Goal: Book appointment/travel/reservation

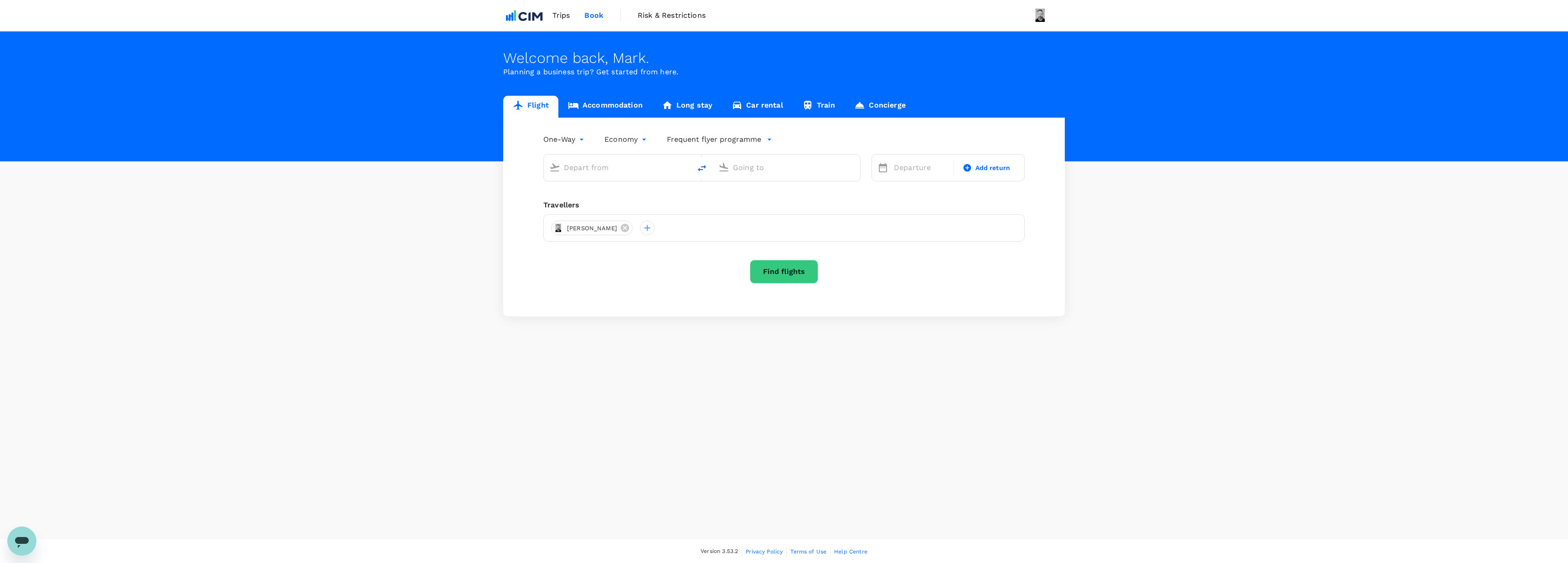
type input "roundtrip"
type input "premium-economy"
type input "[GEOGRAPHIC_DATA], [GEOGRAPHIC_DATA] (any)"
type input "London Heathrow (LHR)"
click at [615, 102] on link "Accommodation" at bounding box center [605, 107] width 94 height 22
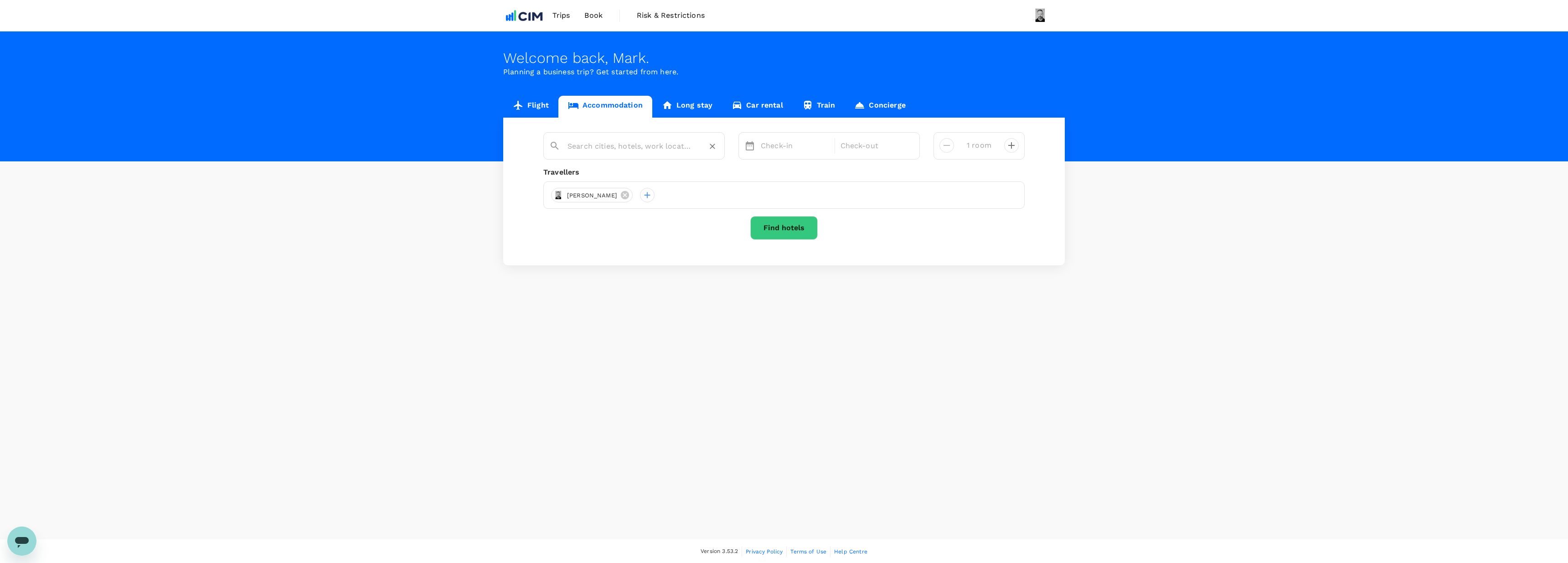
click at [636, 148] on input "text" at bounding box center [630, 145] width 126 height 14
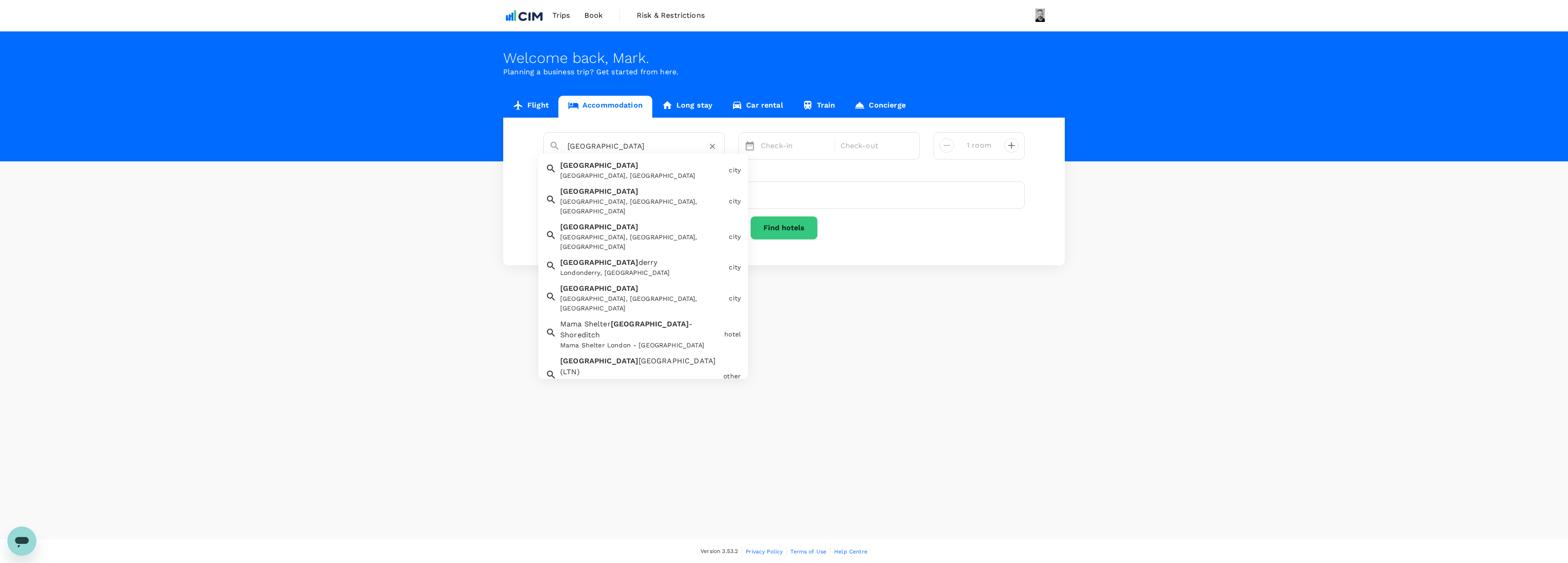
click at [626, 177] on div "[GEOGRAPHIC_DATA], [GEOGRAPHIC_DATA]" at bounding box center [642, 176] width 165 height 10
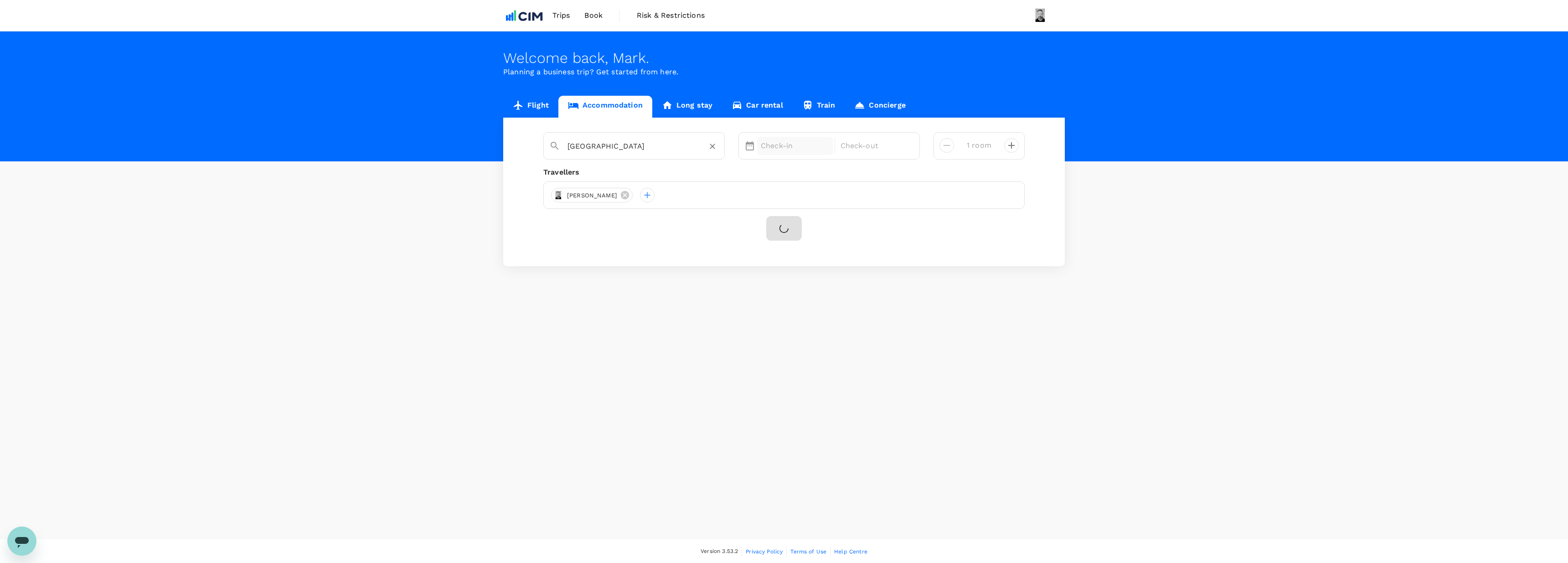
type input "[GEOGRAPHIC_DATA]"
click at [785, 142] on p "Check-in" at bounding box center [795, 146] width 68 height 11
click at [796, 275] on div "28" at bounding box center [792, 277] width 17 height 17
click at [812, 278] on div "29" at bounding box center [809, 277] width 17 height 17
click at [791, 230] on button "Find hotels" at bounding box center [784, 228] width 68 height 24
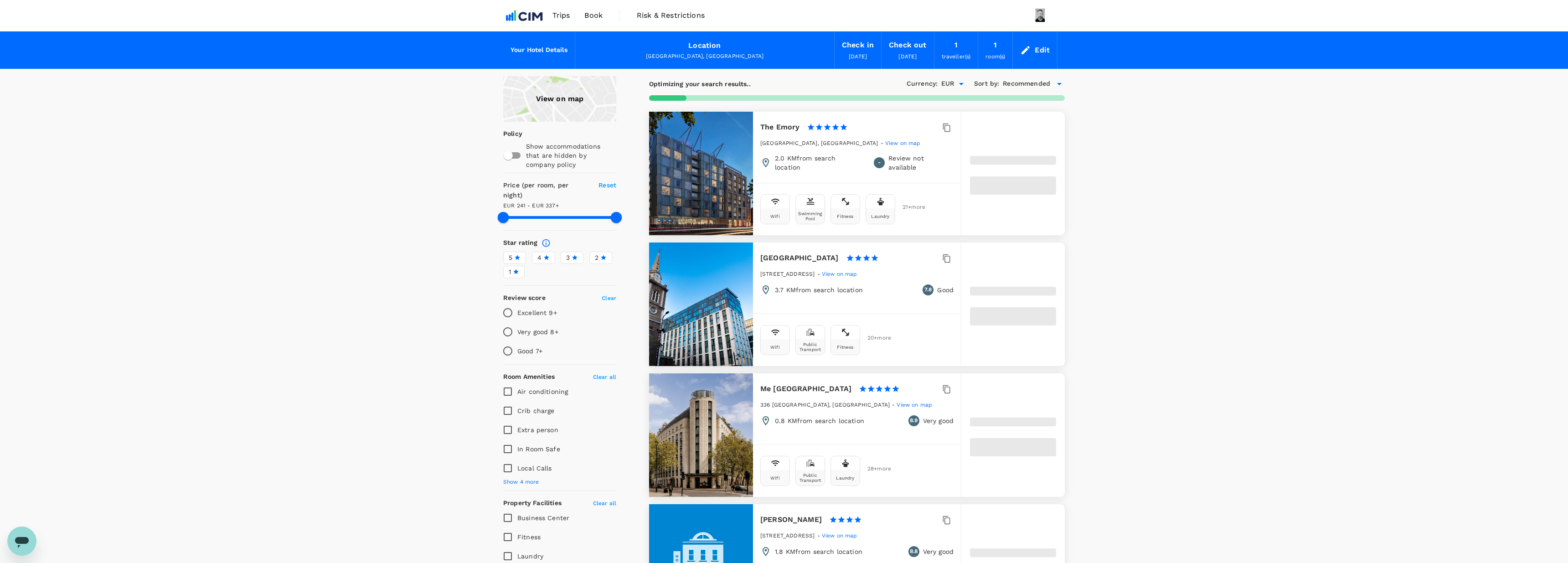
type input "336.76"
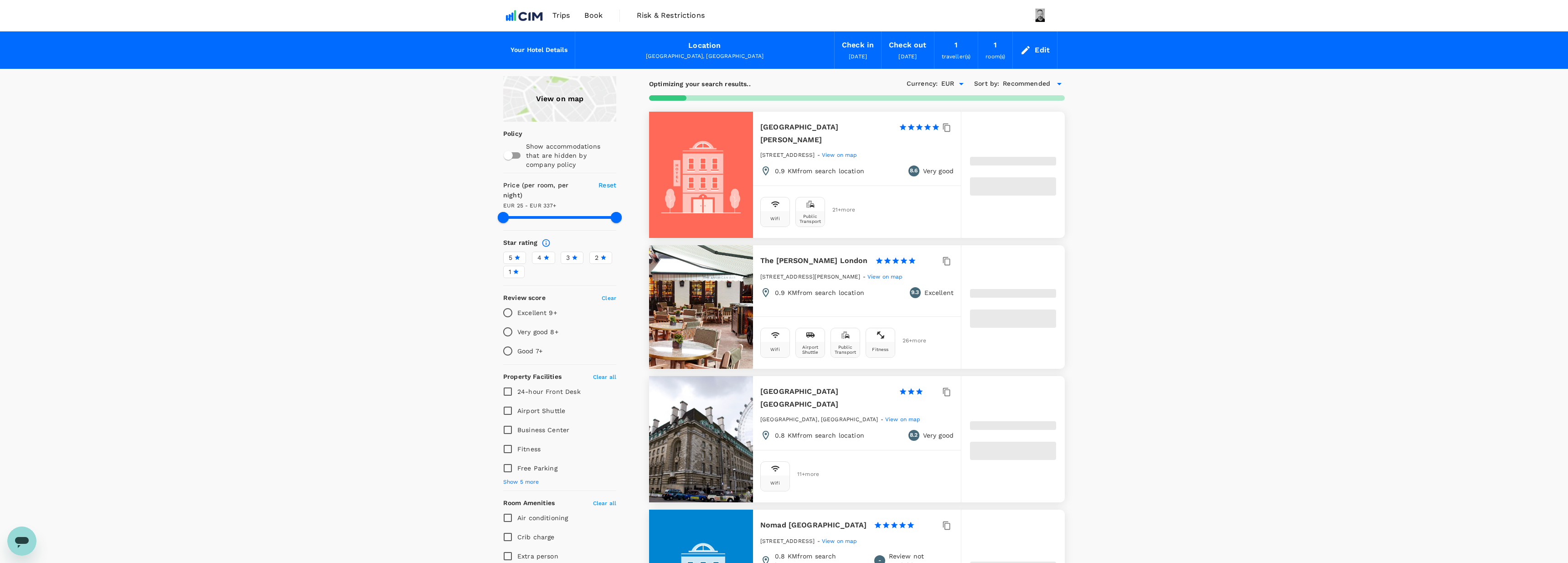
type input "24.76"
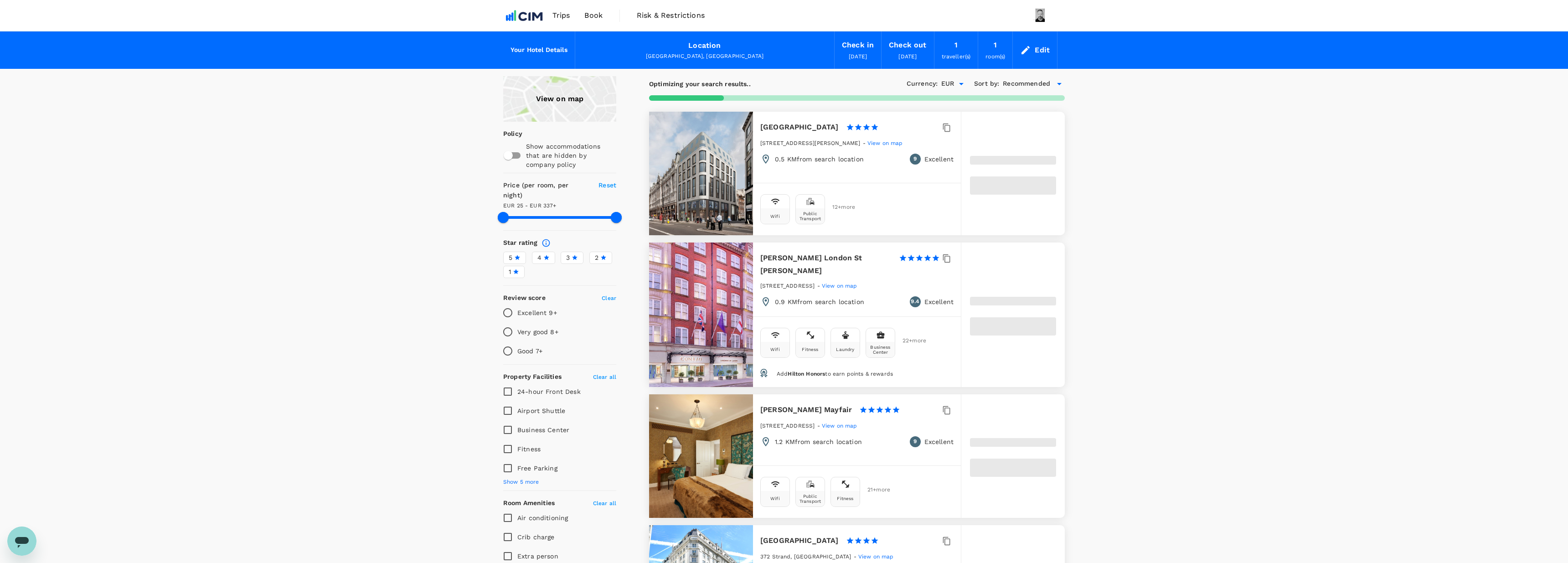
type input "336.64"
type input "17.64"
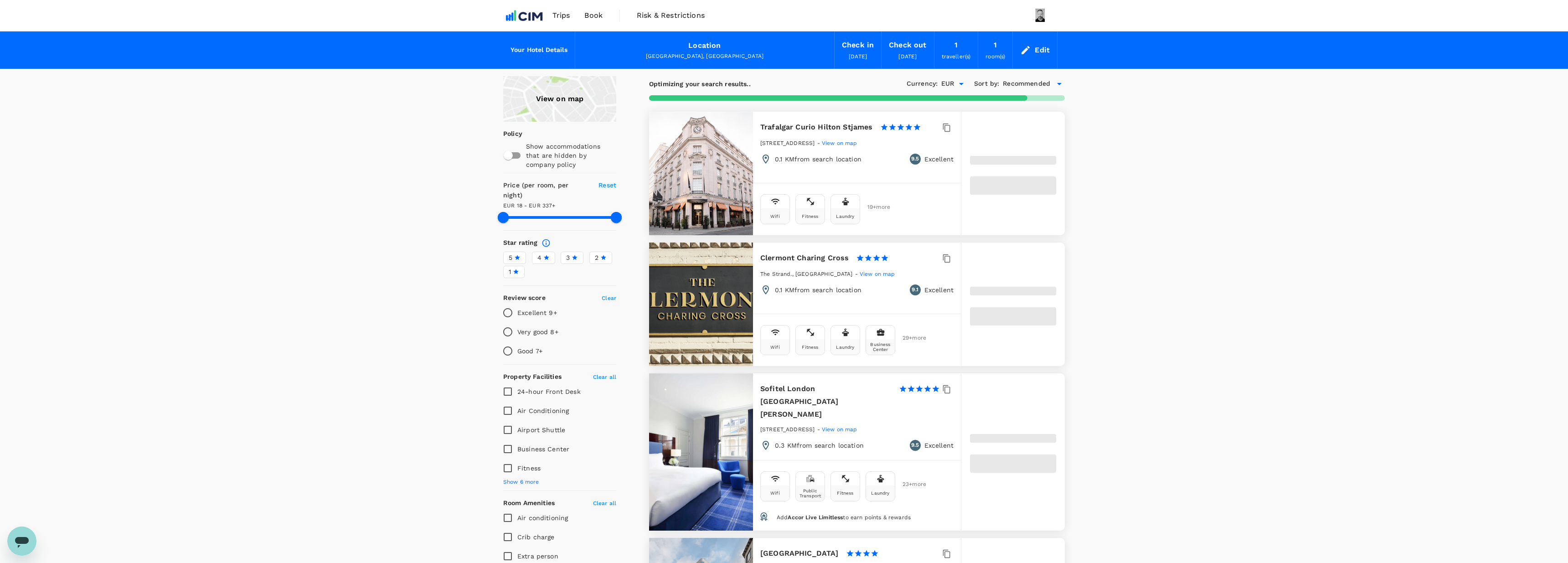
type input "336.05"
type input "17.05"
click at [571, 108] on div "View on map" at bounding box center [560, 99] width 113 height 46
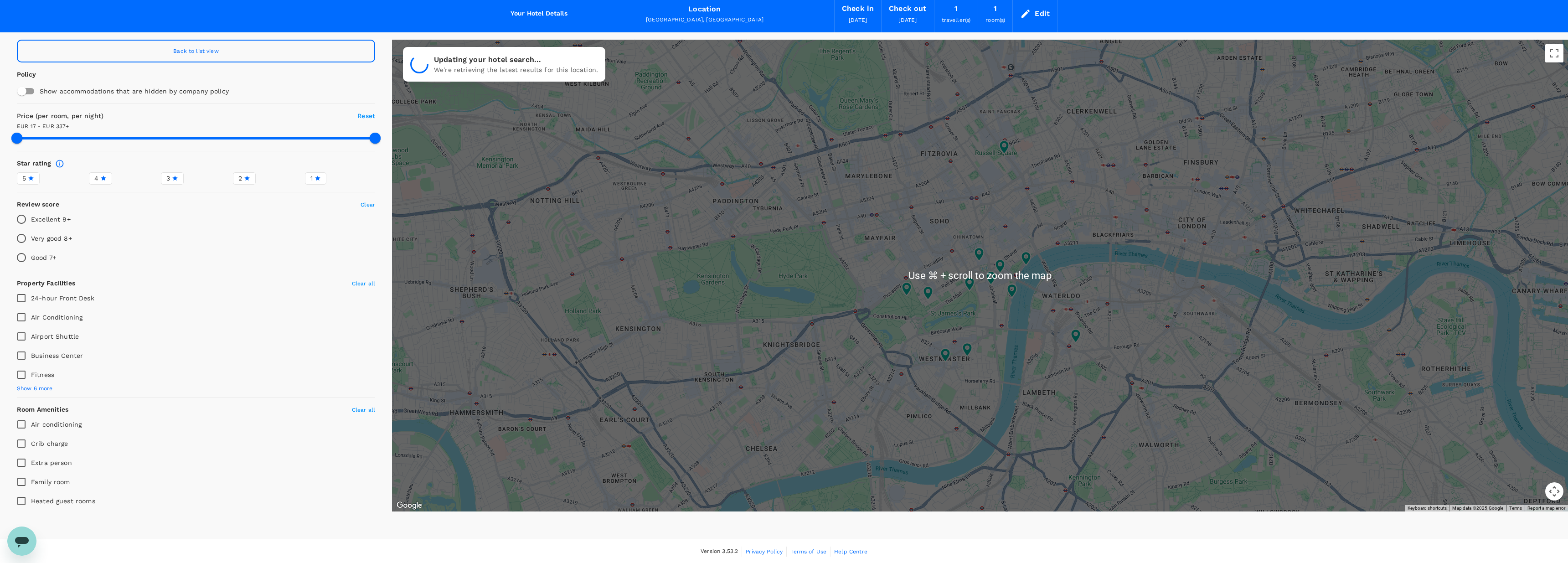
scroll to position [37, 0]
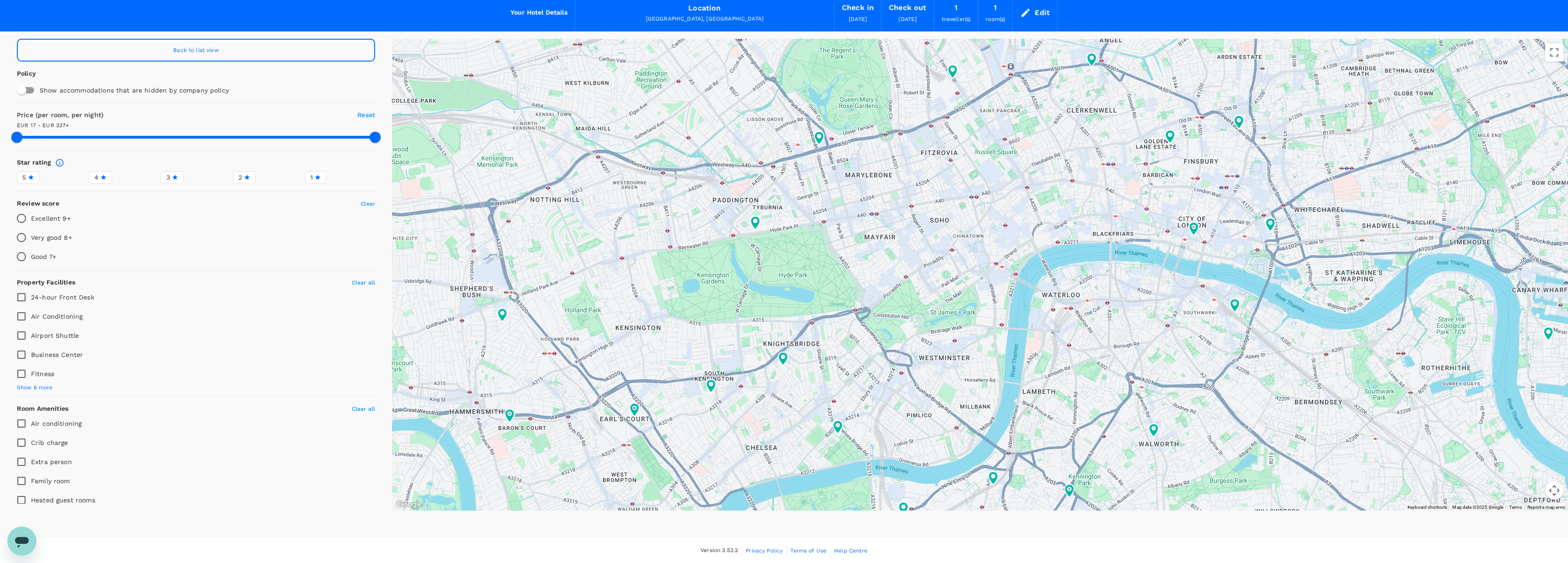
click at [1246, 194] on div at bounding box center [980, 275] width 1176 height 472
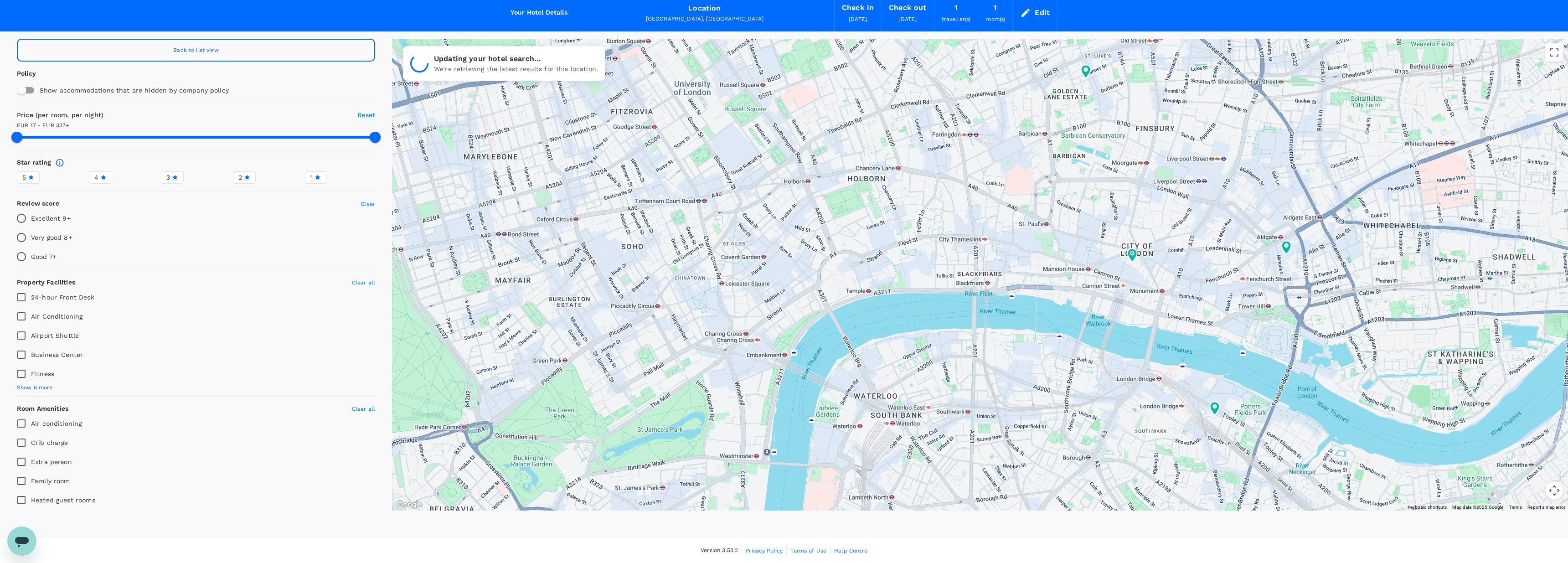
click at [1319, 239] on div at bounding box center [980, 275] width 1176 height 472
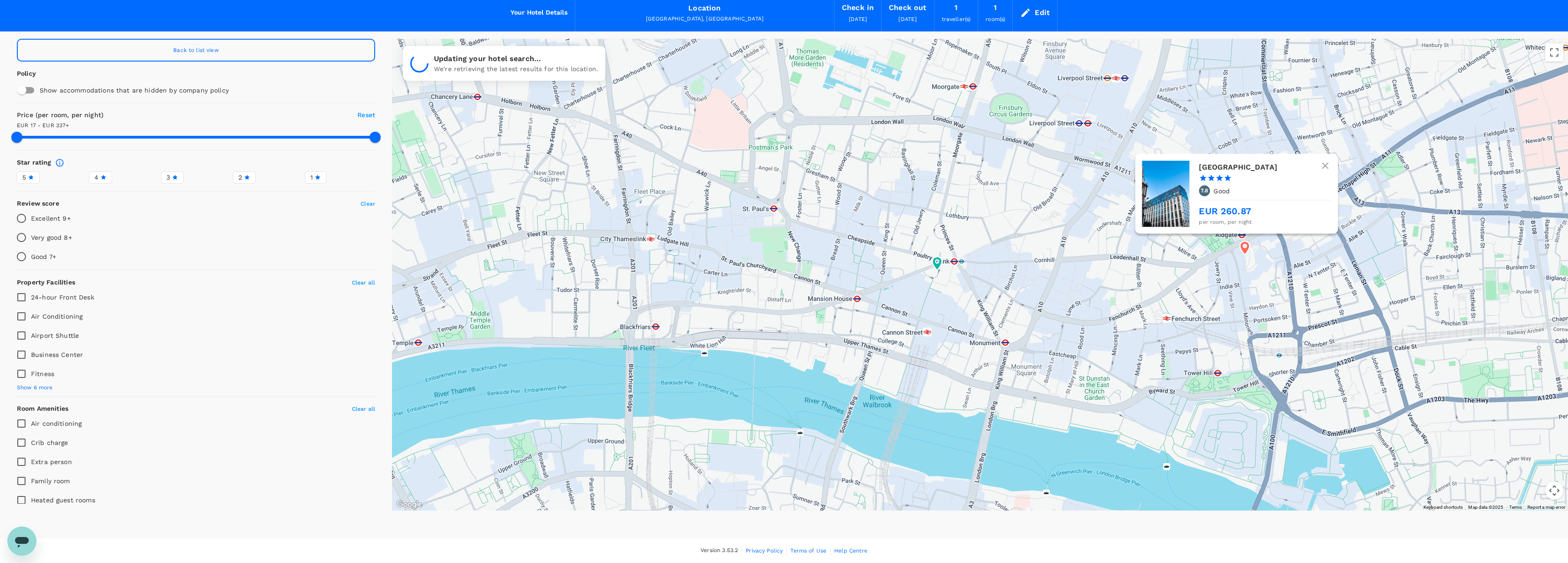
click at [1245, 250] on icon at bounding box center [1245, 248] width 10 height 13
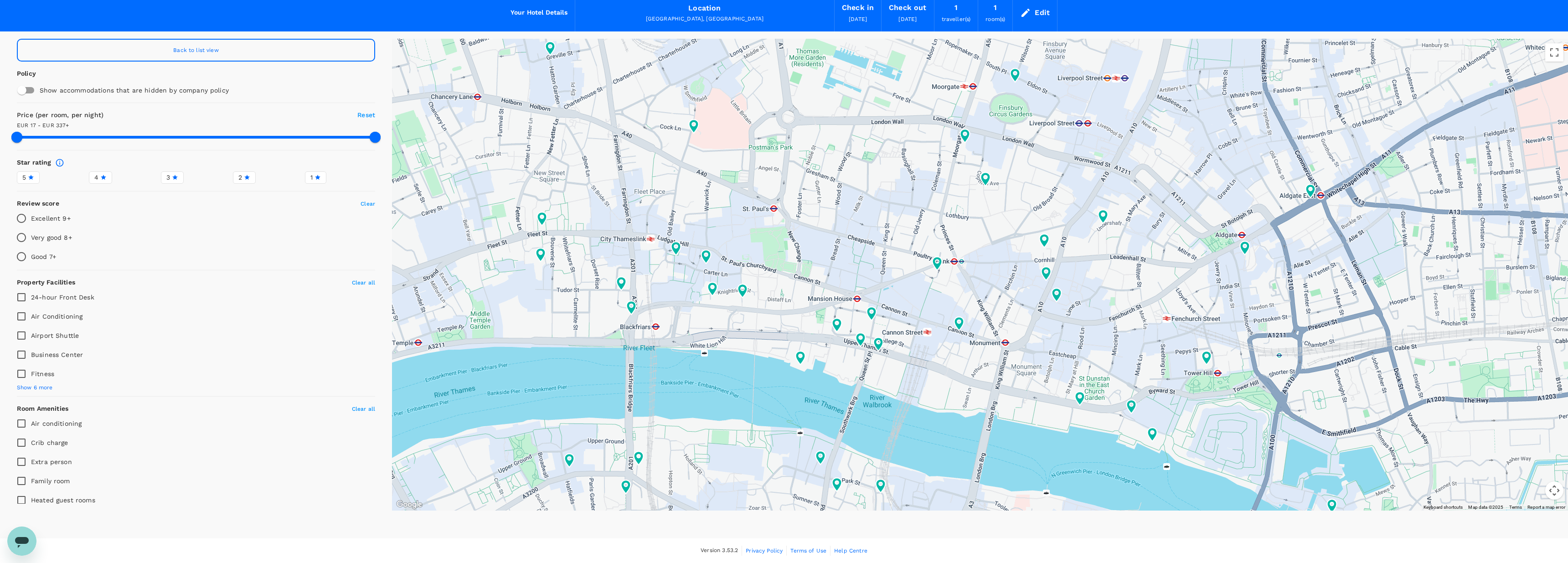
type input "336.05"
click at [864, 19] on span "[DATE]" at bounding box center [858, 19] width 18 height 6
click at [1032, 14] on div "Edit" at bounding box center [1035, 13] width 44 height 32
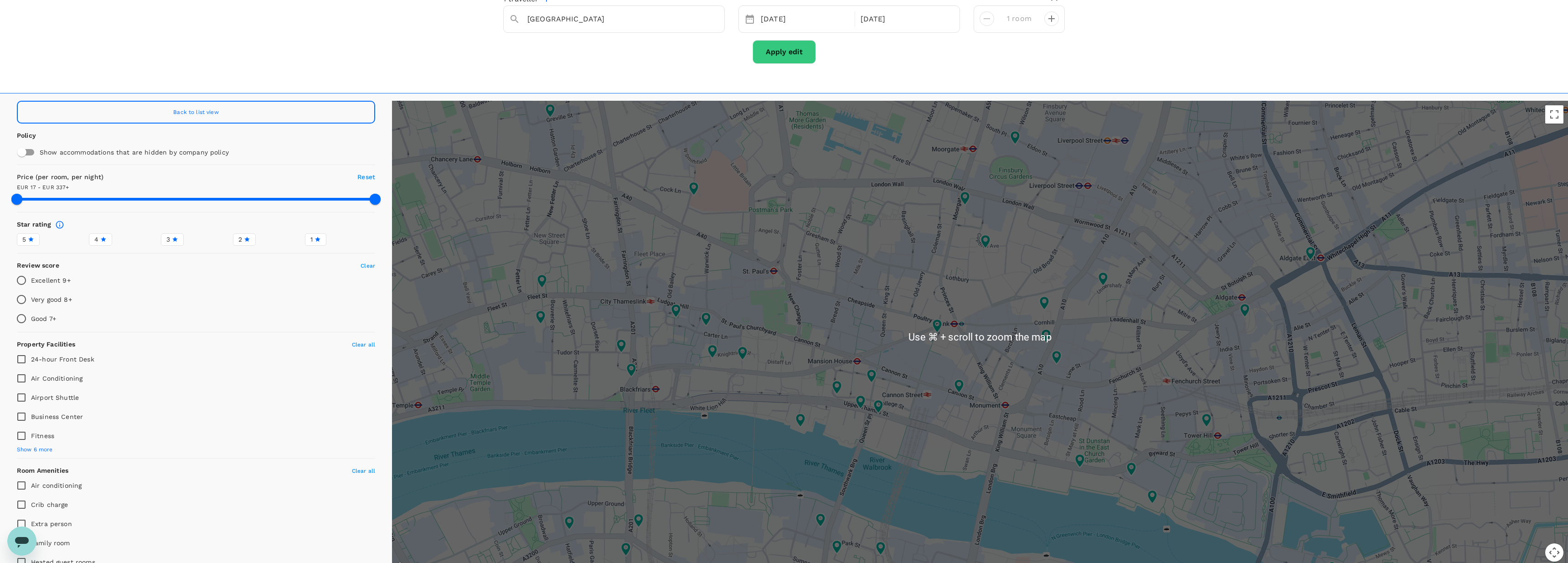
scroll to position [0, 0]
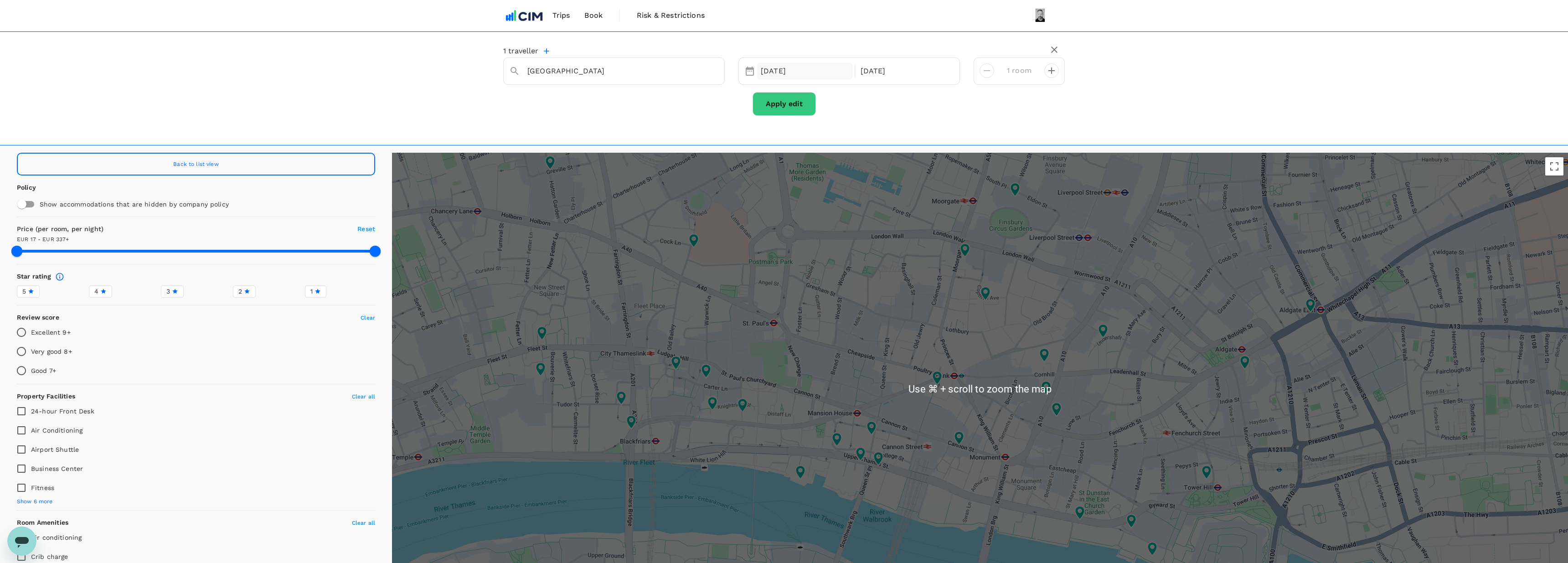
click at [779, 74] on div "[DATE]" at bounding box center [805, 71] width 96 height 18
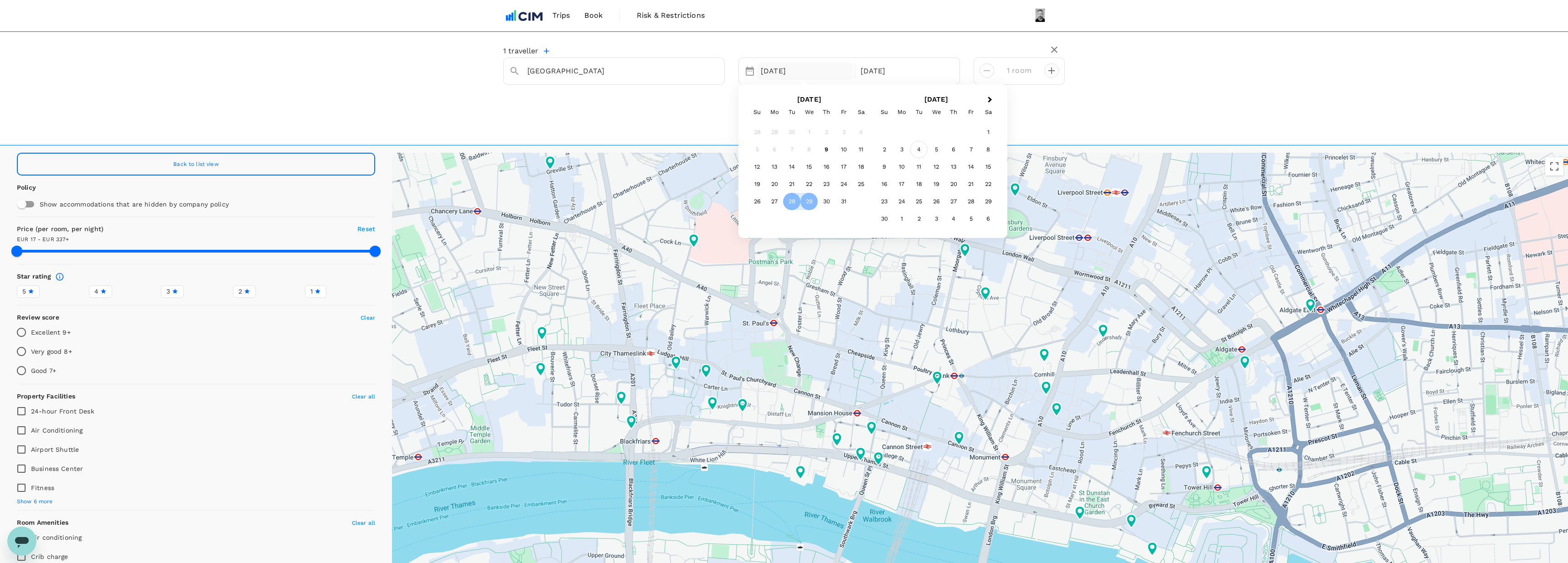
click at [921, 150] on div "4" at bounding box center [919, 149] width 17 height 17
click at [811, 152] on div "5" at bounding box center [809, 150] width 17 height 17
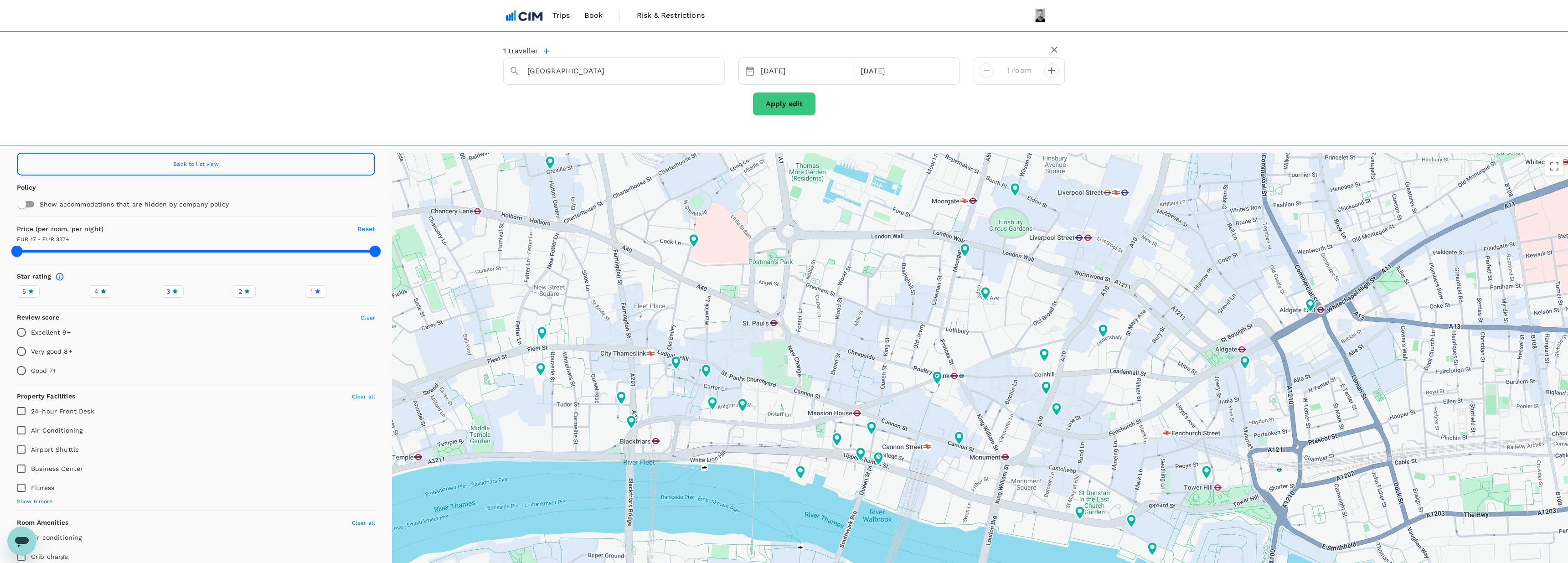
click at [779, 109] on button "Apply edit" at bounding box center [784, 103] width 63 height 24
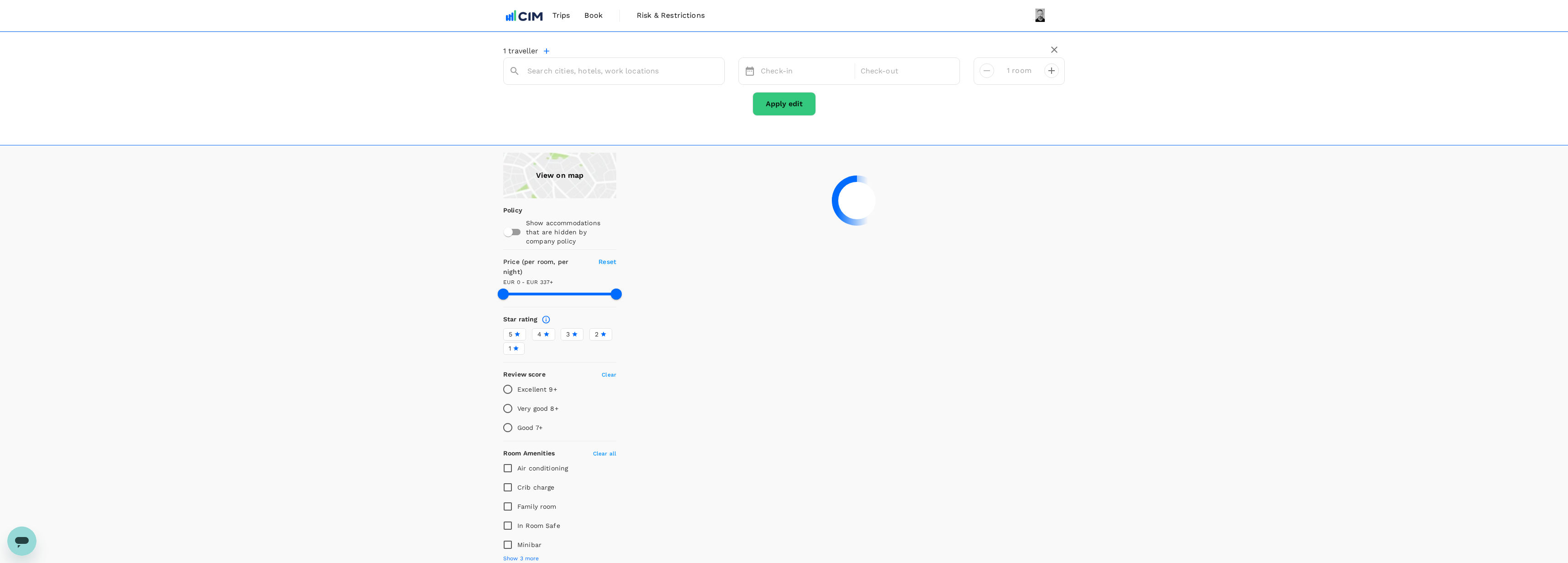
type input "[GEOGRAPHIC_DATA]"
type input "336.57"
type input "223.59"
type input "336.59"
type input "30.59"
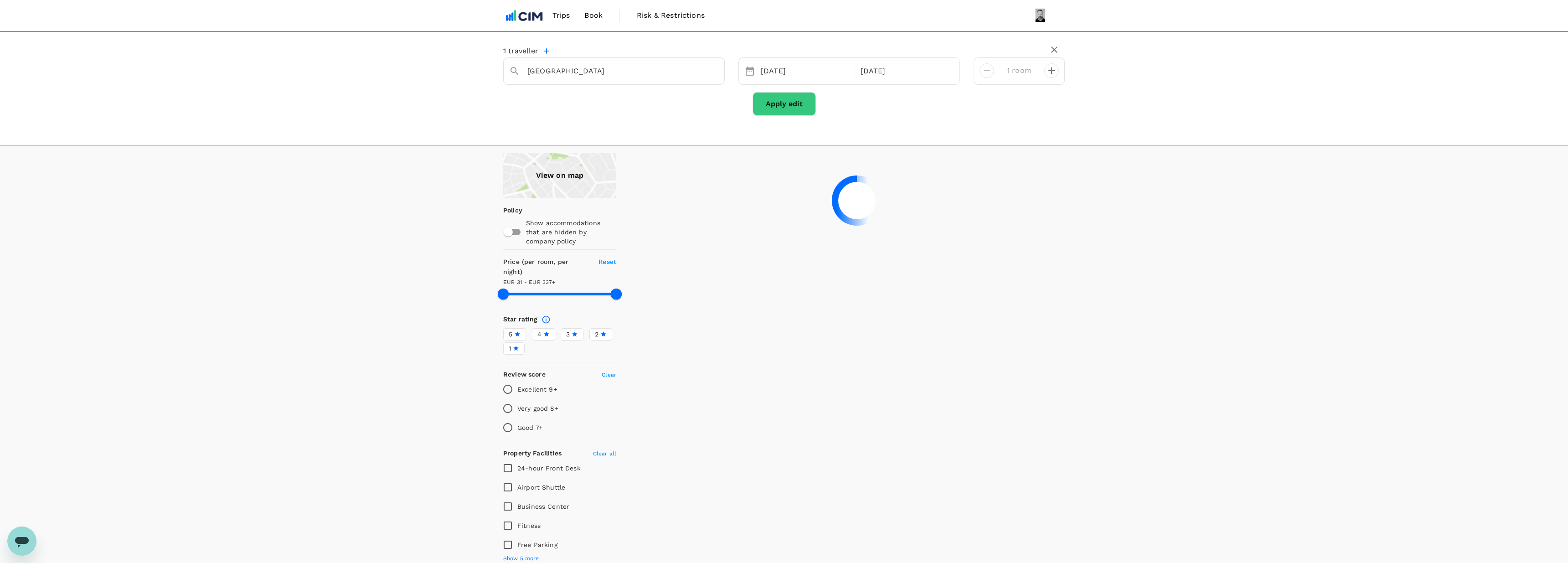
type input "336.82"
type input "18.82"
type input "336.05"
type input "17.05"
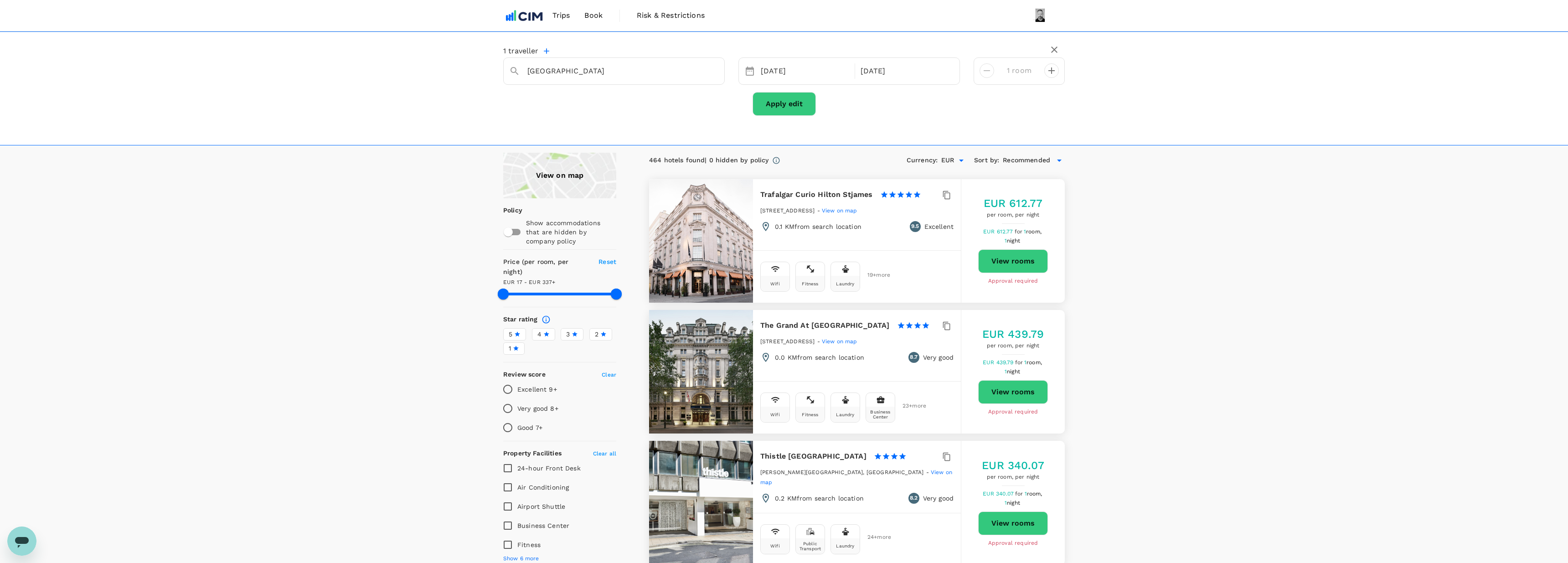
type input "336.05"
